Goal: Check status: Check status

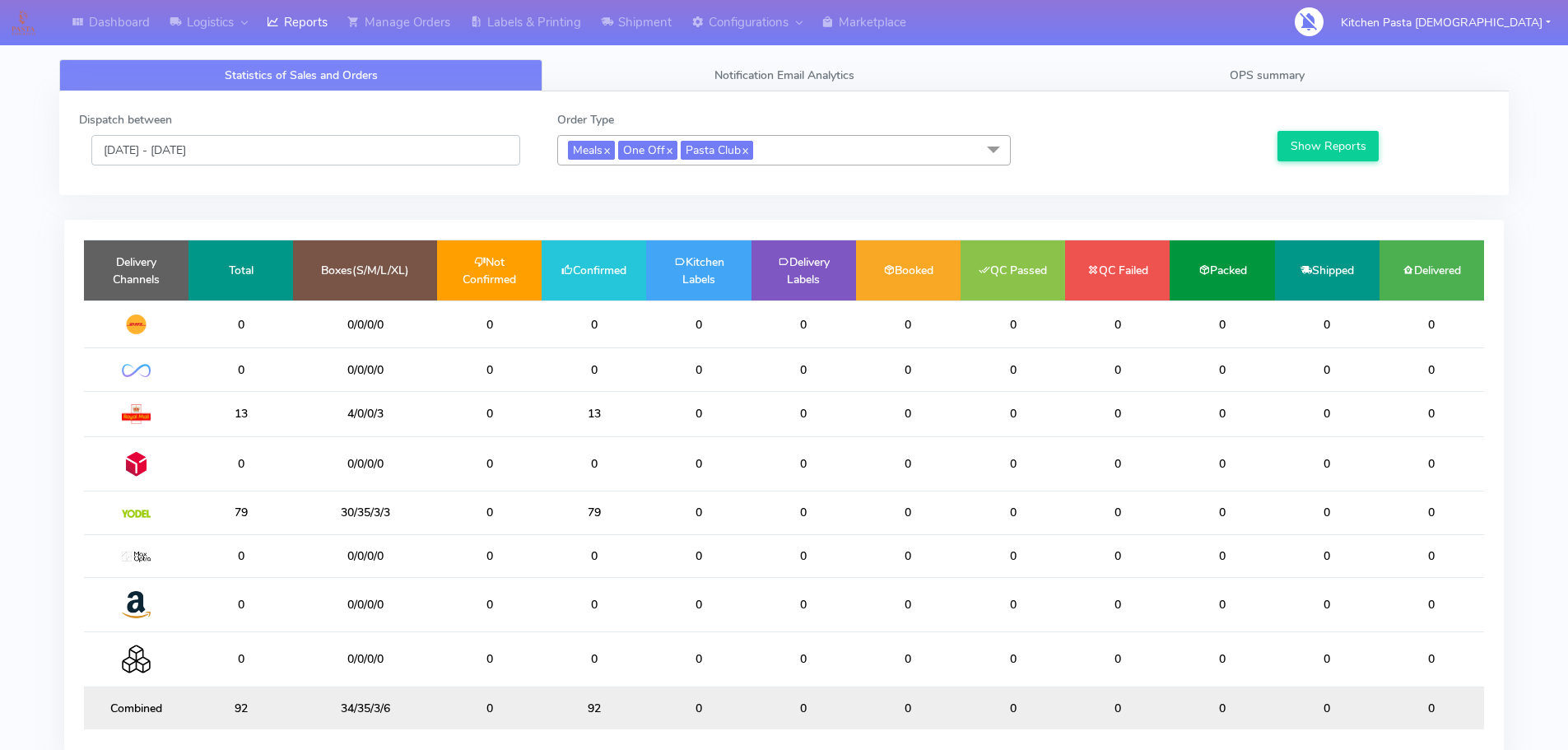
click at [263, 140] on input "[DATE] - [DATE]" at bounding box center [306, 150] width 429 height 30
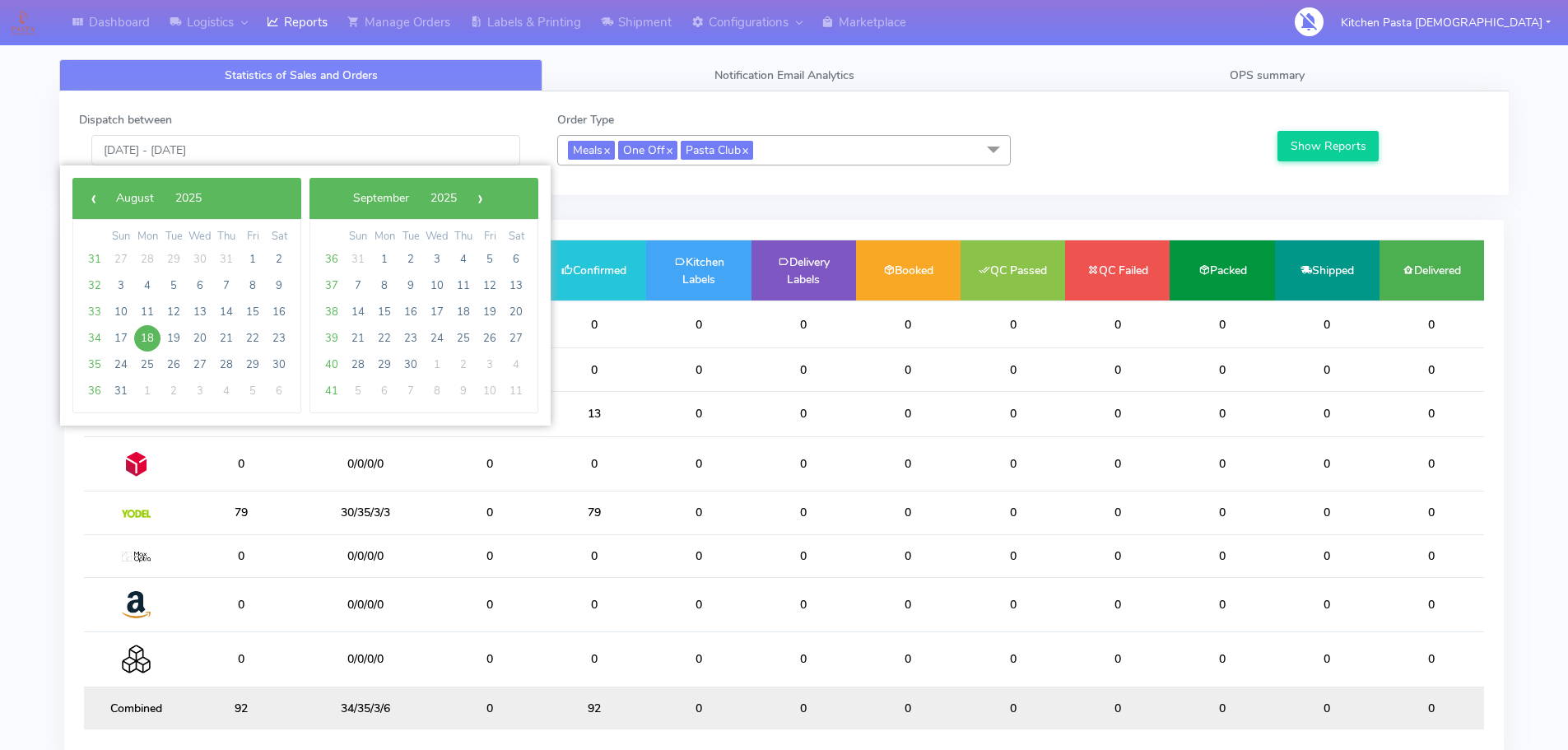
click at [160, 335] on span "18" at bounding box center [147, 339] width 27 height 27
click at [162, 334] on span "19" at bounding box center [174, 339] width 27 height 27
type input "18/08/2025 - 19/08/2025"
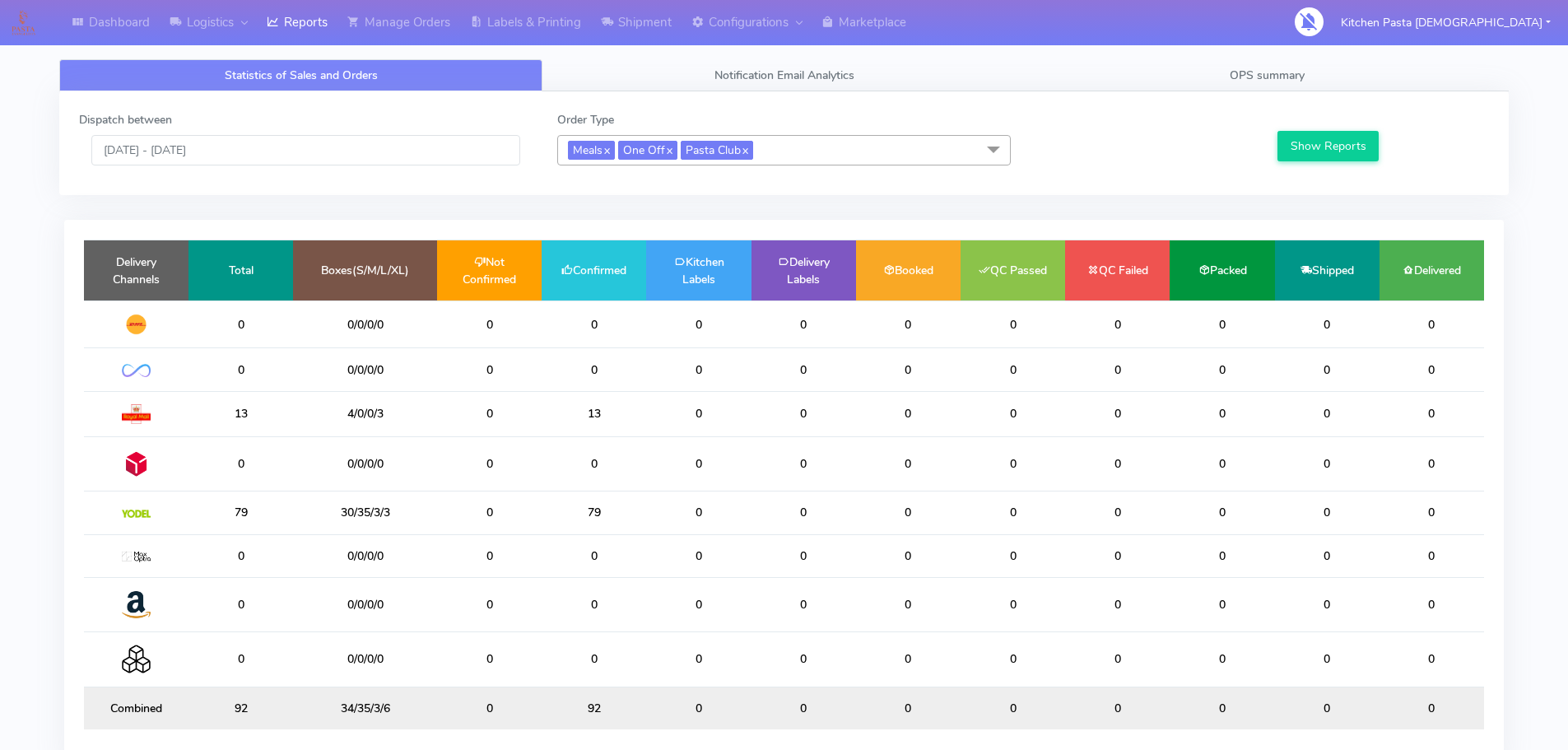
click at [164, 332] on td at bounding box center [137, 324] width 105 height 48
click at [1294, 144] on button "Show Reports" at bounding box center [1329, 146] width 101 height 30
click at [281, 144] on input "18/08/2025 - 19/08/2025" at bounding box center [306, 150] width 429 height 30
click at [295, 155] on input "[DATE] - [DATE]" at bounding box center [306, 150] width 429 height 30
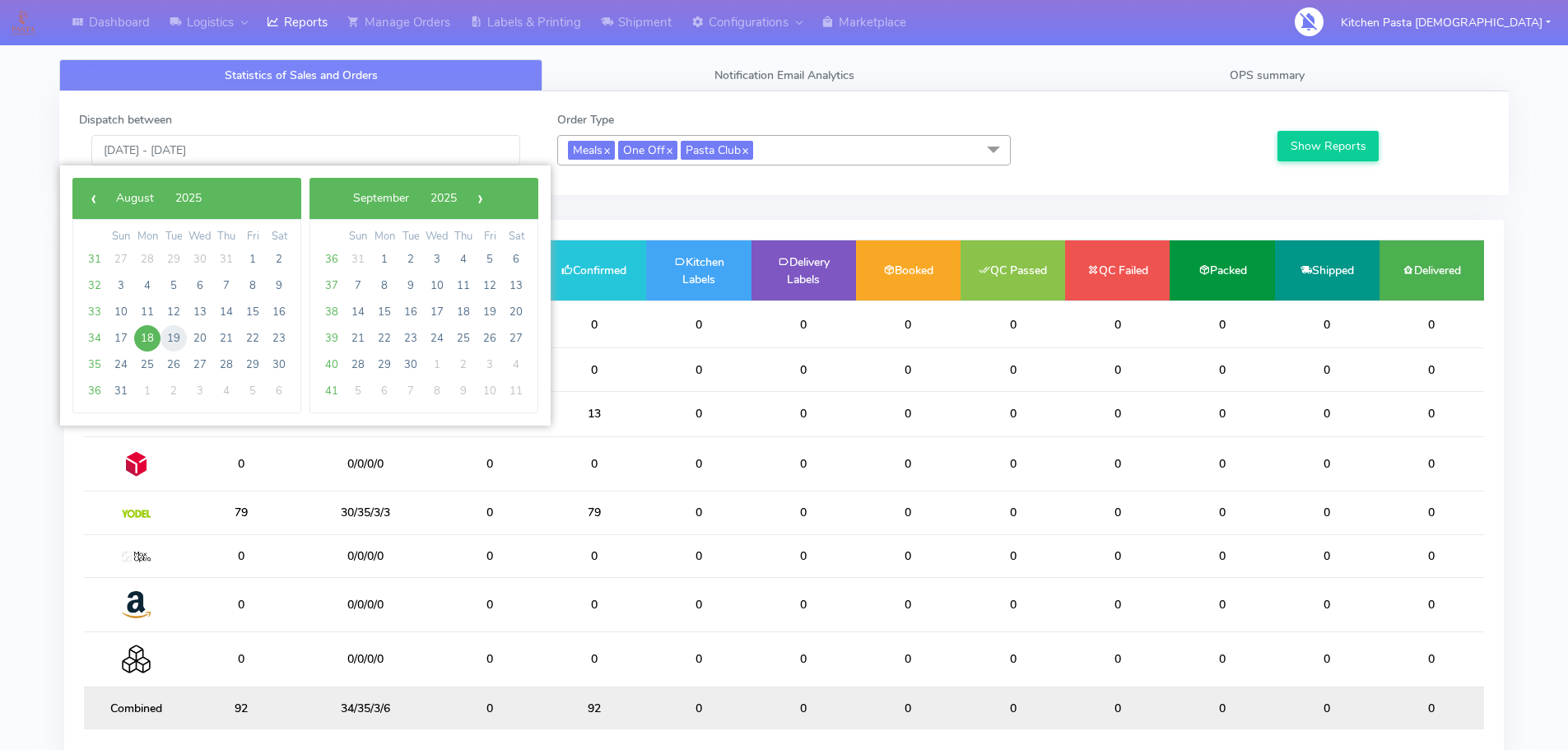
click at [169, 340] on span "19" at bounding box center [174, 339] width 27 height 27
type input "19/08/2025 - 19/08/2025"
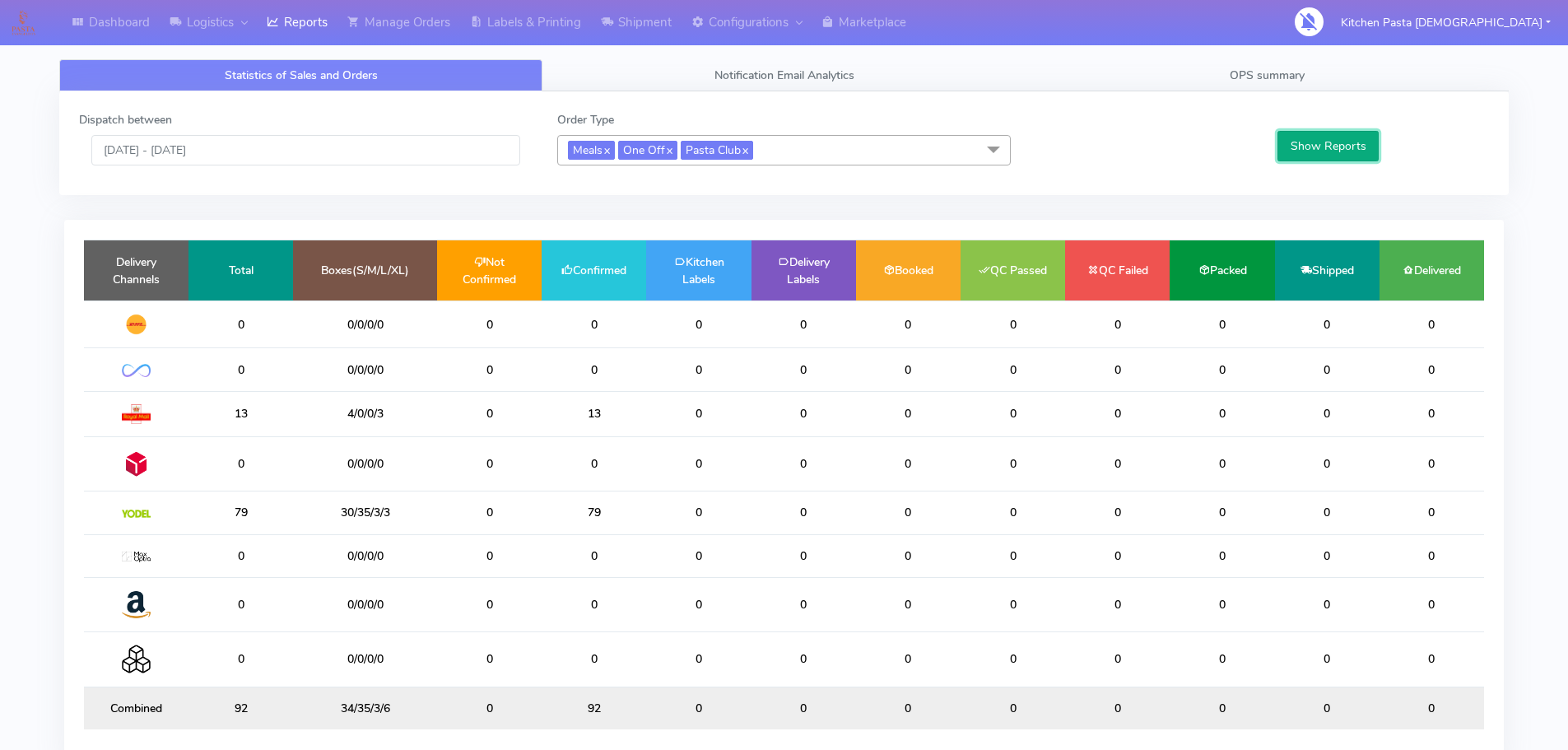
click at [1329, 139] on button "Show Reports" at bounding box center [1329, 146] width 101 height 30
click at [1292, 80] on span "OPS summary" at bounding box center [1267, 75] width 74 height 16
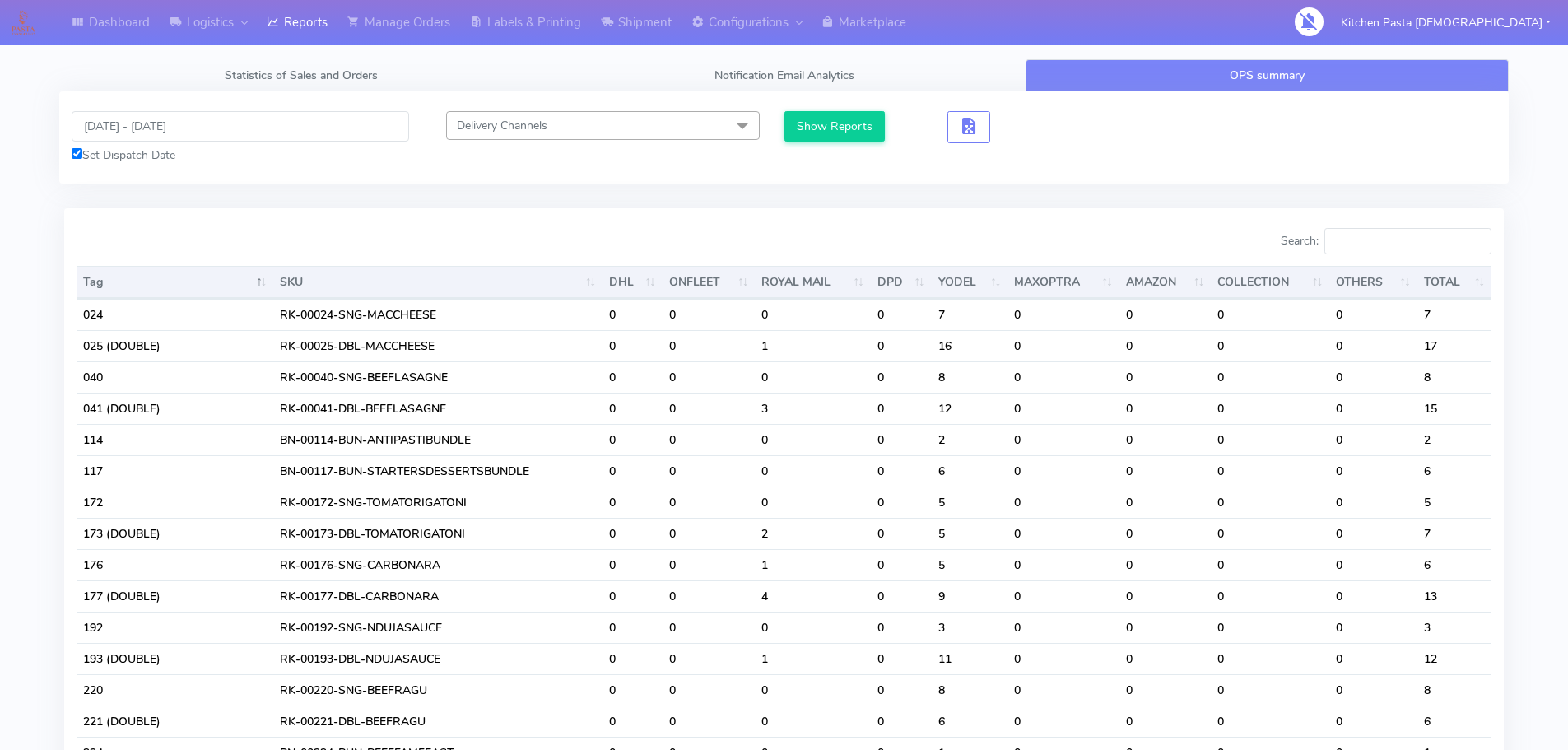
click at [297, 32] on link "Reports" at bounding box center [297, 22] width 81 height 45
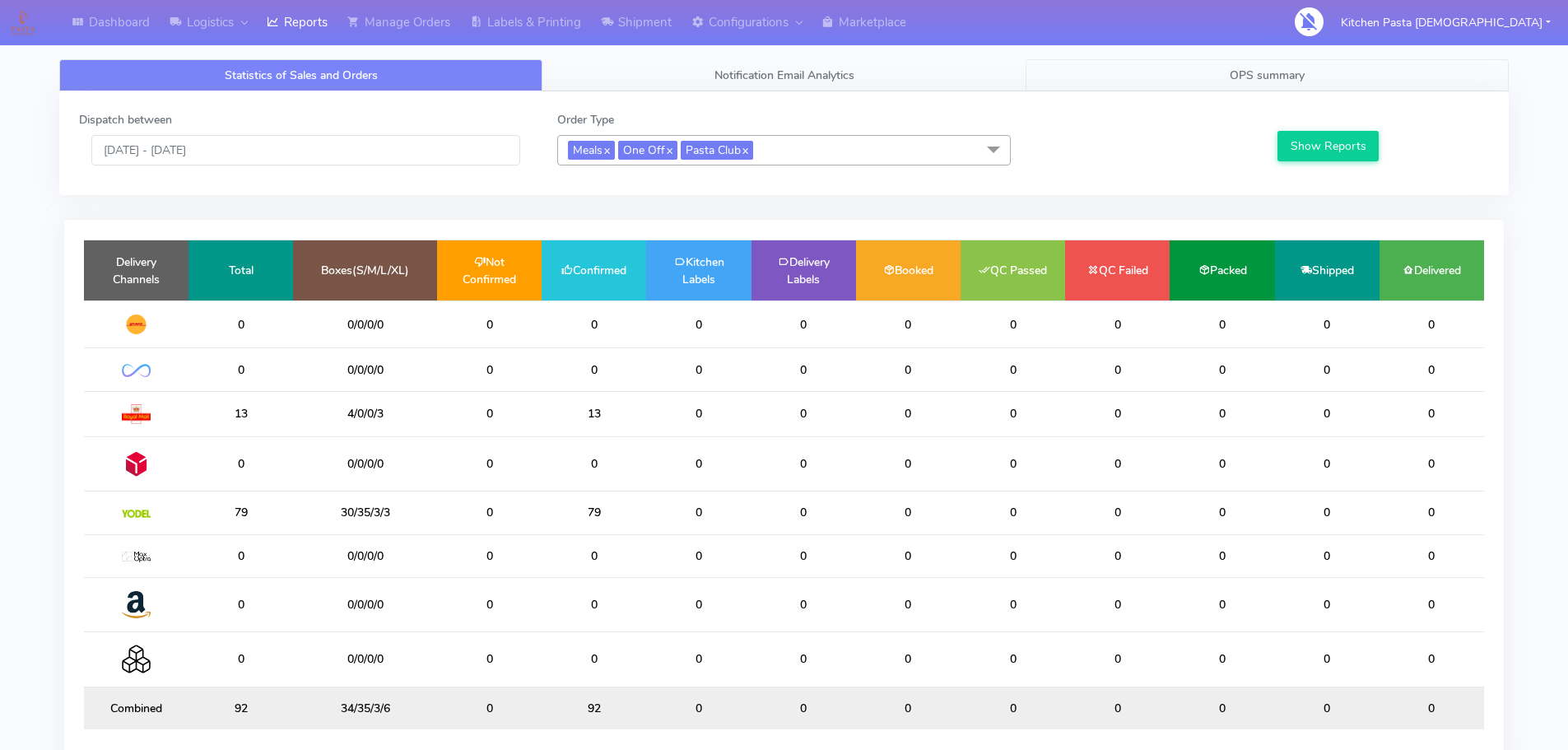
click at [1266, 68] on span "OPS summary" at bounding box center [1267, 75] width 74 height 16
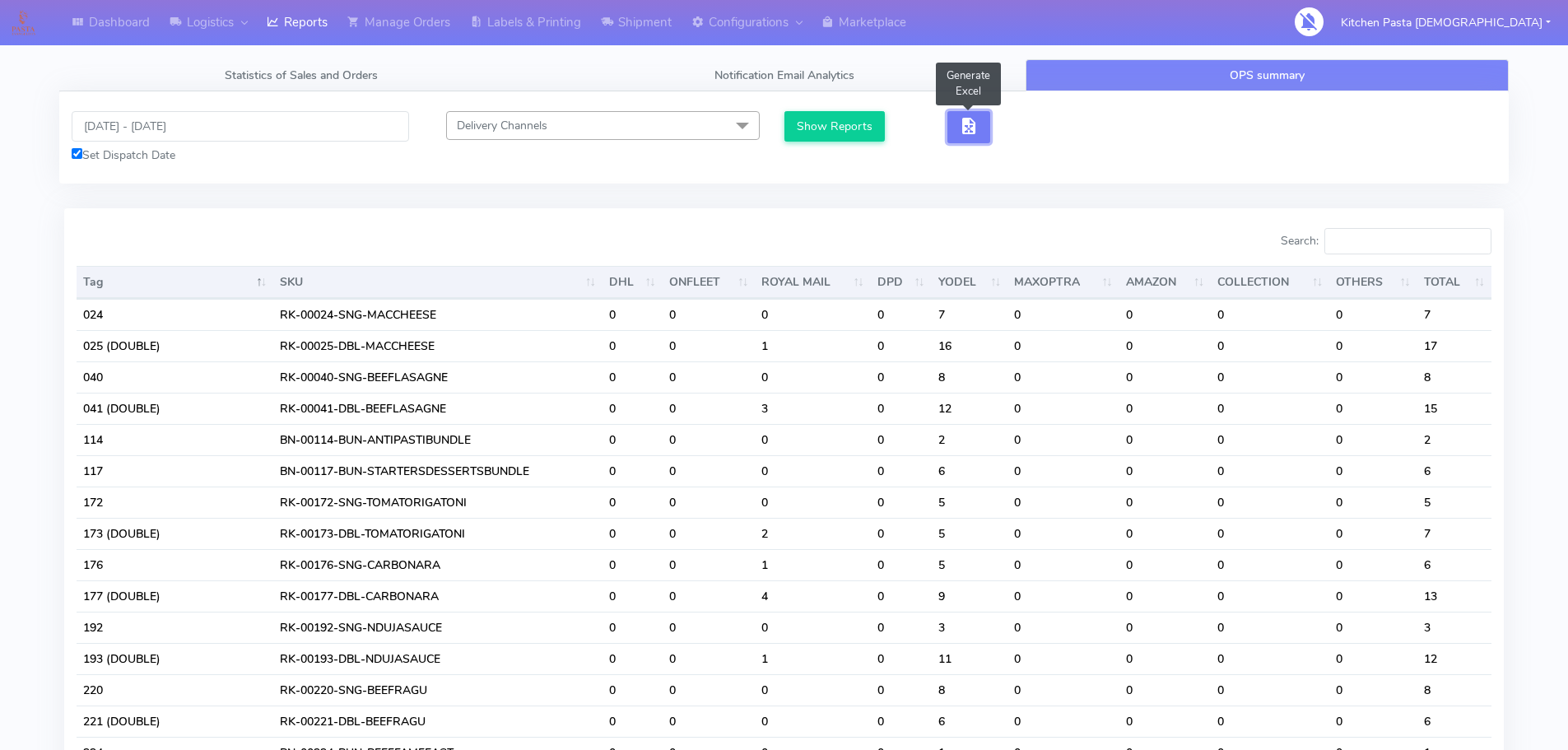
click at [960, 121] on span "button" at bounding box center [969, 129] width 20 height 16
click at [1034, 121] on span "button" at bounding box center [1029, 129] width 20 height 16
